Goal: Navigation & Orientation: Find specific page/section

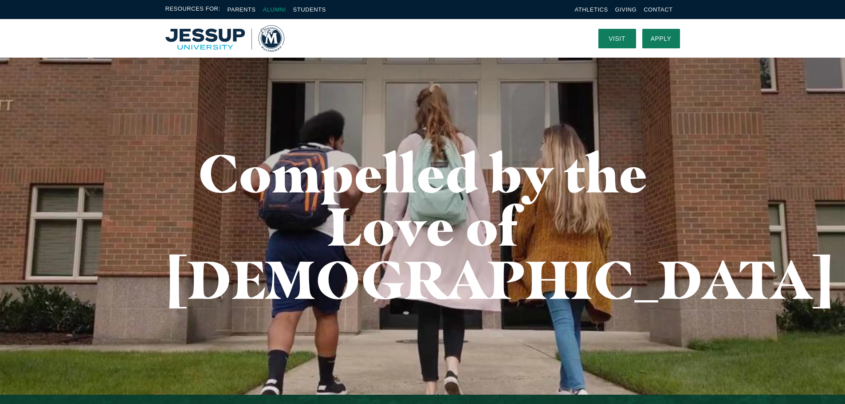
click at [276, 11] on link "Alumni" at bounding box center [274, 9] width 23 height 7
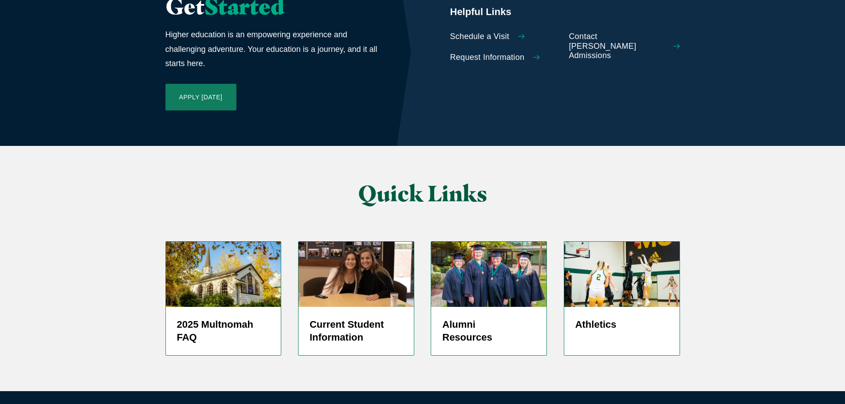
scroll to position [2109, 0]
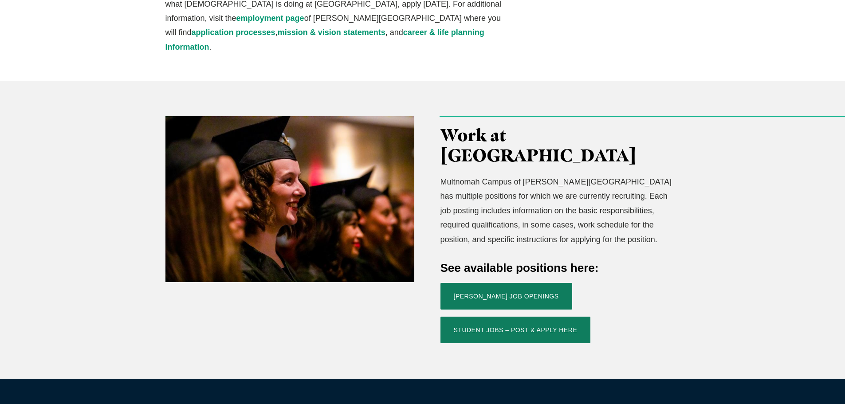
scroll to position [189, 0]
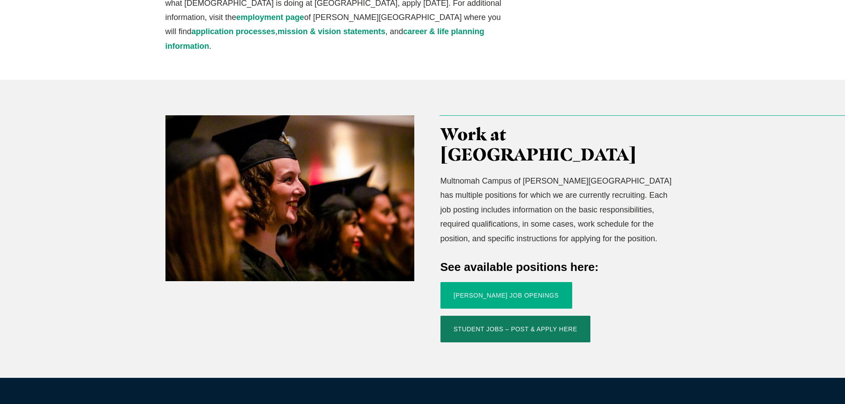
click at [485, 282] on link "Jessup Job Openings" at bounding box center [507, 295] width 132 height 27
